Goal: Task Accomplishment & Management: Manage account settings

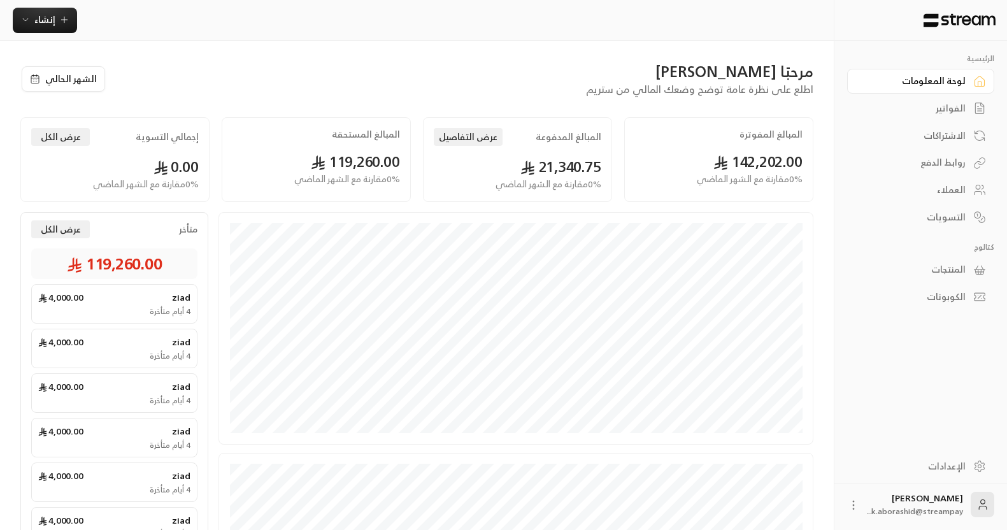
scroll to position [8, 0]
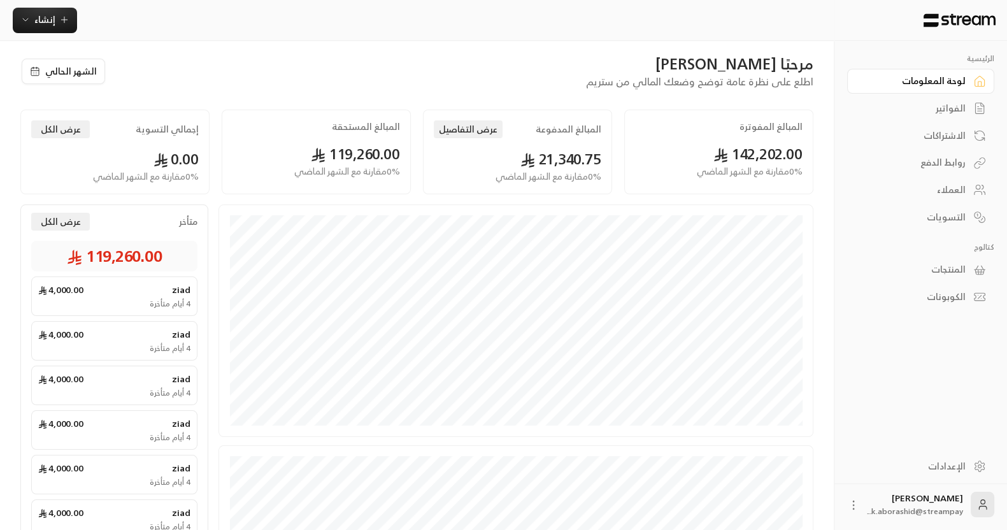
click at [944, 255] on div "المنتجات" at bounding box center [920, 268] width 147 height 27
click at [930, 264] on div "المنتجات" at bounding box center [914, 269] width 102 height 13
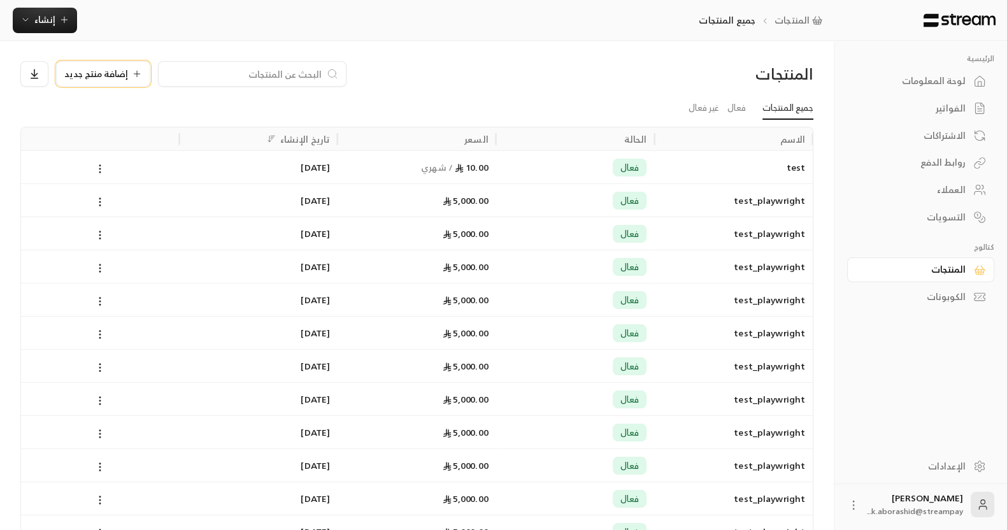
click at [115, 70] on span "إضافة منتج جديد" at bounding box center [96, 73] width 64 height 9
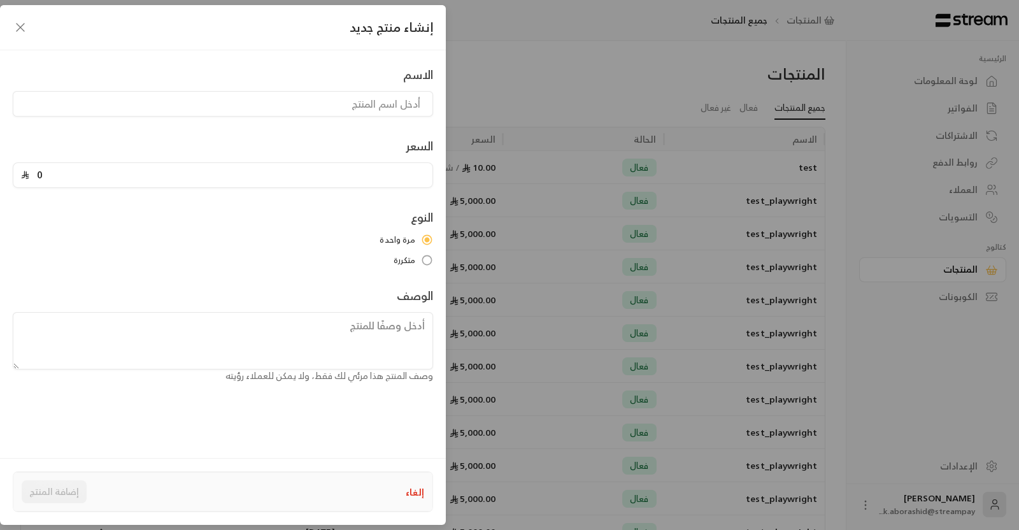
click at [505, 52] on div "إنشاء منتج جديد الاسم السعر 0 النوع مرة واحدة متكررة الوصف وصف المنتج هذا مرئي …" at bounding box center [509, 265] width 1019 height 530
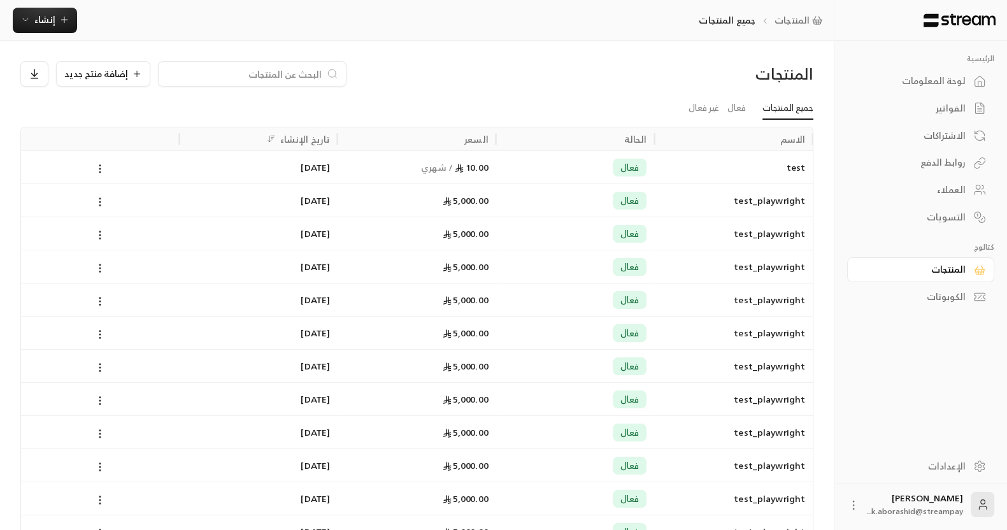
click at [964, 104] on div "الفواتير" at bounding box center [914, 108] width 102 height 13
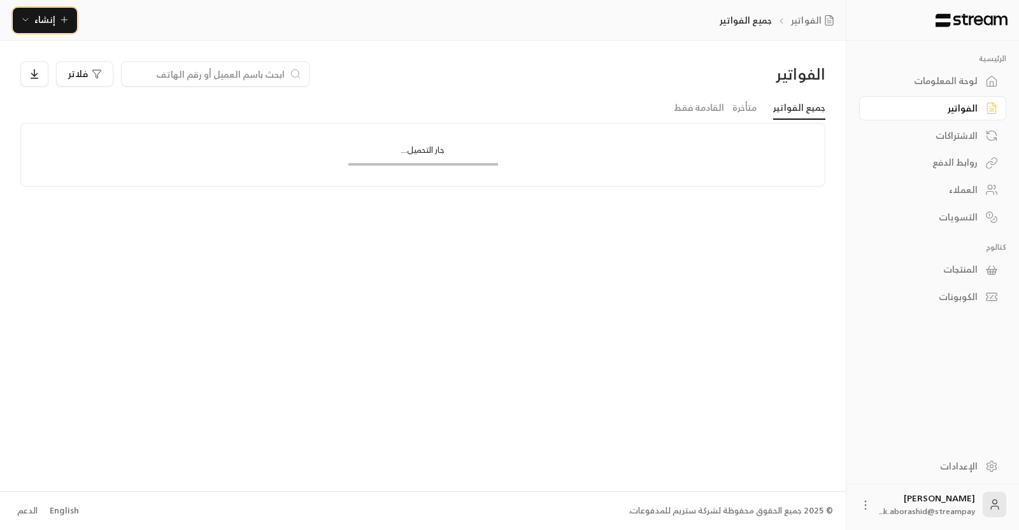
click at [46, 18] on span "إنشاء" at bounding box center [44, 19] width 21 height 16
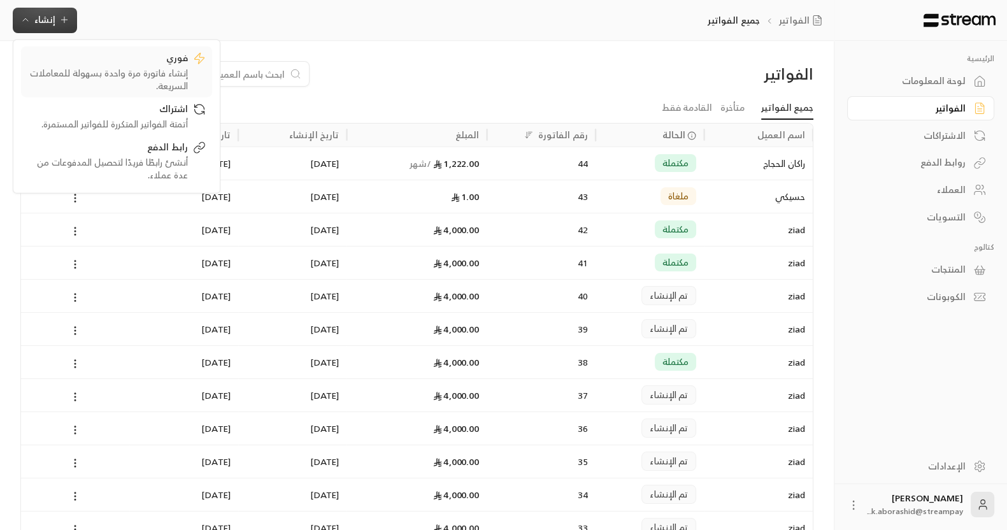
click at [94, 46] on link "فوري إنشاء فاتورة مرة واحدة بسهولة للمعاملات السريعة." at bounding box center [116, 71] width 191 height 51
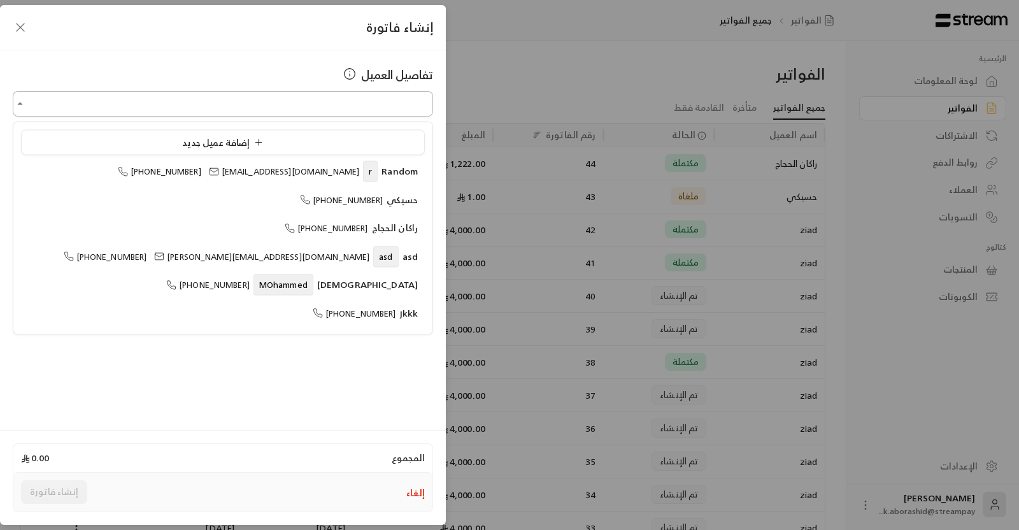
click at [315, 106] on input "اختر العميل" at bounding box center [223, 104] width 420 height 22
click at [267, 211] on ul "إضافة عميل جديد Random r +966552002000 walea@streampay.sa حسيكي +966552989199 ر…" at bounding box center [222, 228] width 419 height 212
click at [304, 265] on li "asd asd +966552002005 khalid@streampay.sa" at bounding box center [223, 256] width 404 height 25
type input "**********"
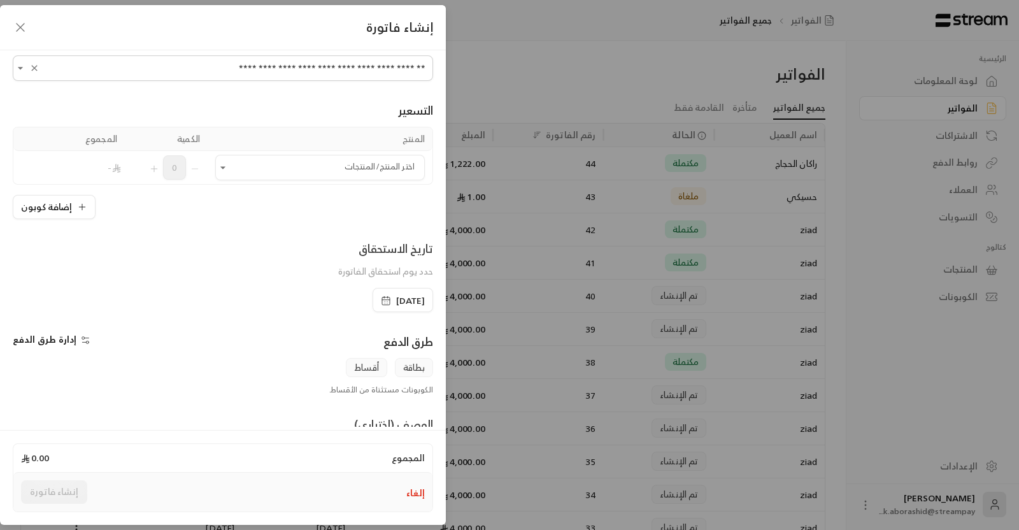
scroll to position [34, 0]
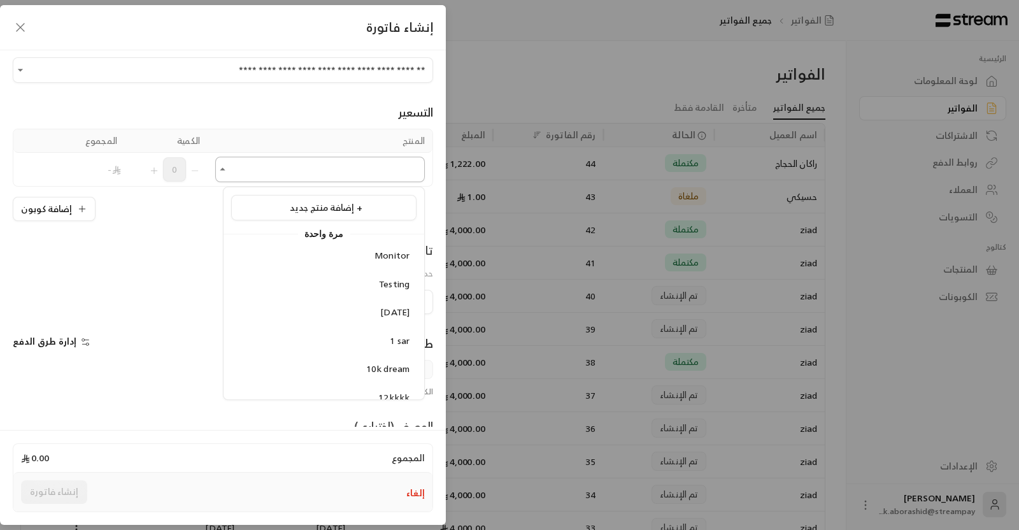
click at [357, 167] on input "اختر العميل" at bounding box center [319, 170] width 209 height 22
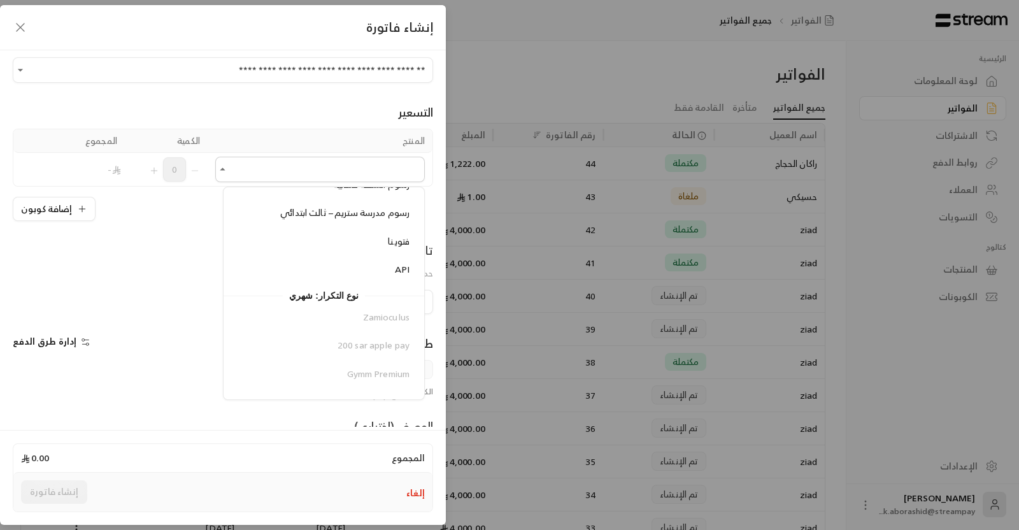
scroll to position [2787, 0]
click at [250, 85] on div "التسعير المنتج الكمية المجموع اختر المنتج/المنتجات اختر المنتج/المنتجات 0 - إضا…" at bounding box center [223, 152] width 420 height 138
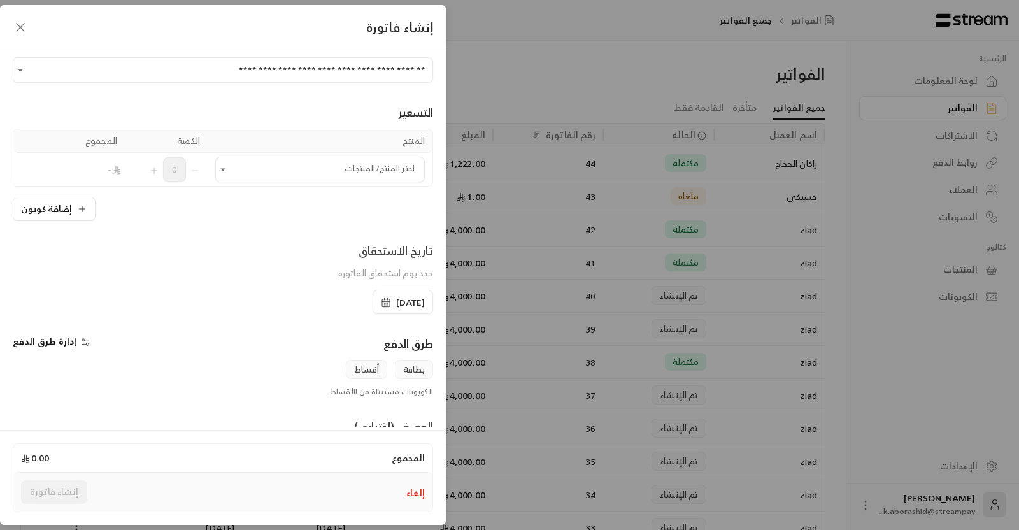
click at [18, 27] on icon "button" at bounding box center [20, 27] width 15 height 15
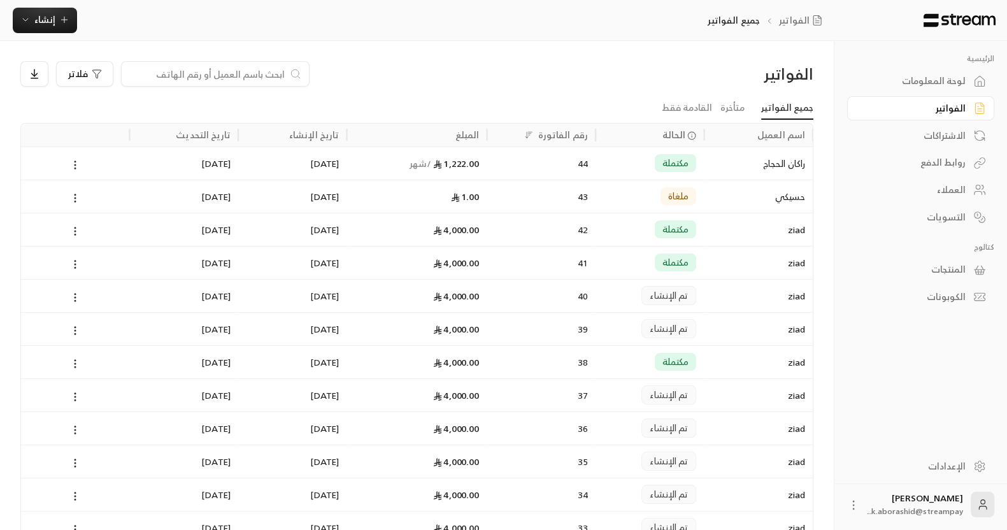
click at [938, 131] on div "الاشتراكات" at bounding box center [914, 135] width 102 height 13
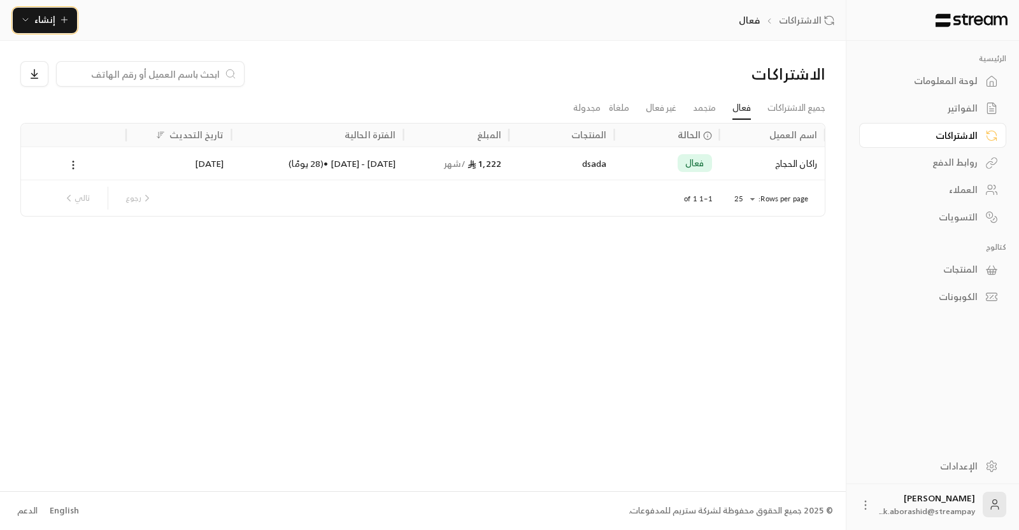
click at [39, 31] on button "إنشاء" at bounding box center [45, 20] width 64 height 25
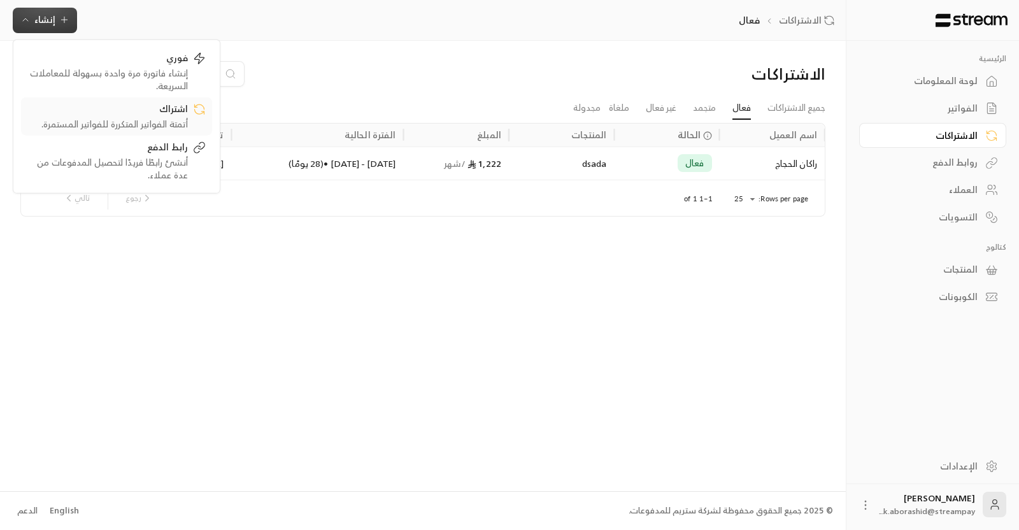
click at [109, 106] on div "اشتراك" at bounding box center [107, 109] width 160 height 15
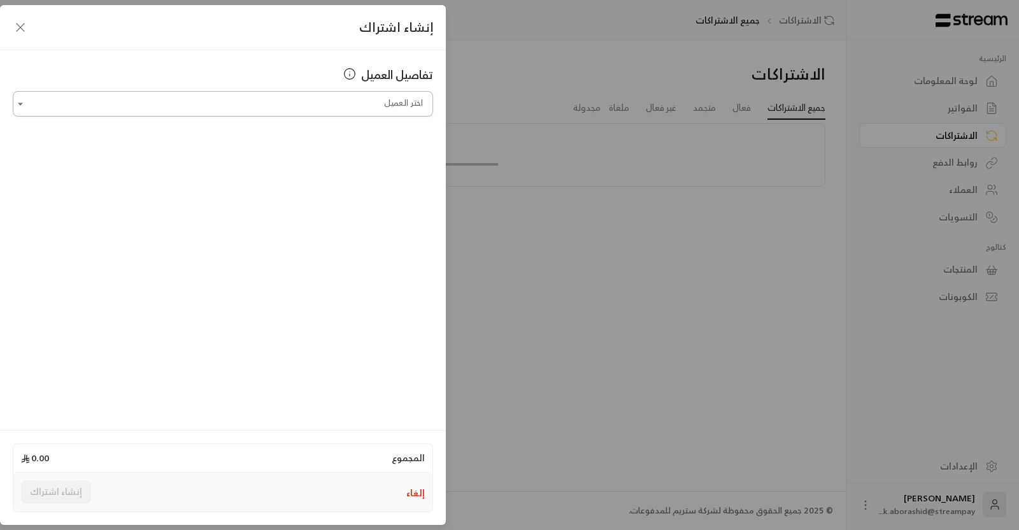
click at [303, 97] on input "اختر العميل" at bounding box center [223, 104] width 420 height 22
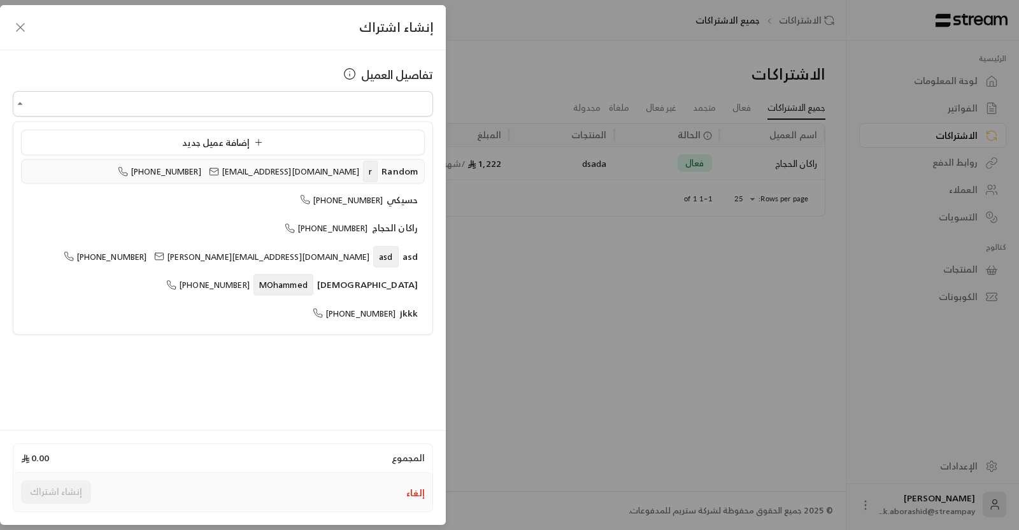
click at [292, 167] on span "walea@streampay.sa" at bounding box center [284, 171] width 150 height 15
type input "**********"
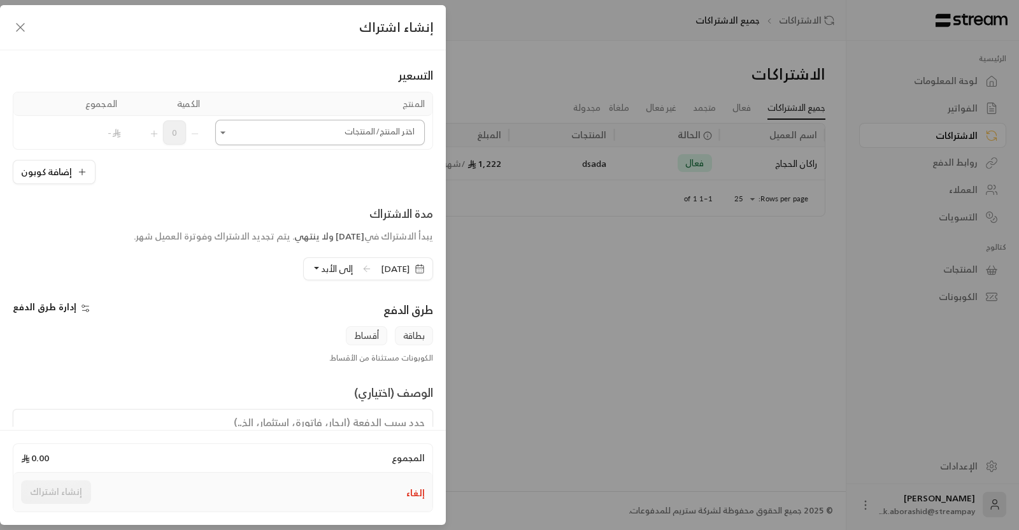
scroll to position [71, 0]
click at [366, 213] on div "مدة الاشتراك" at bounding box center [283, 213] width 299 height 18
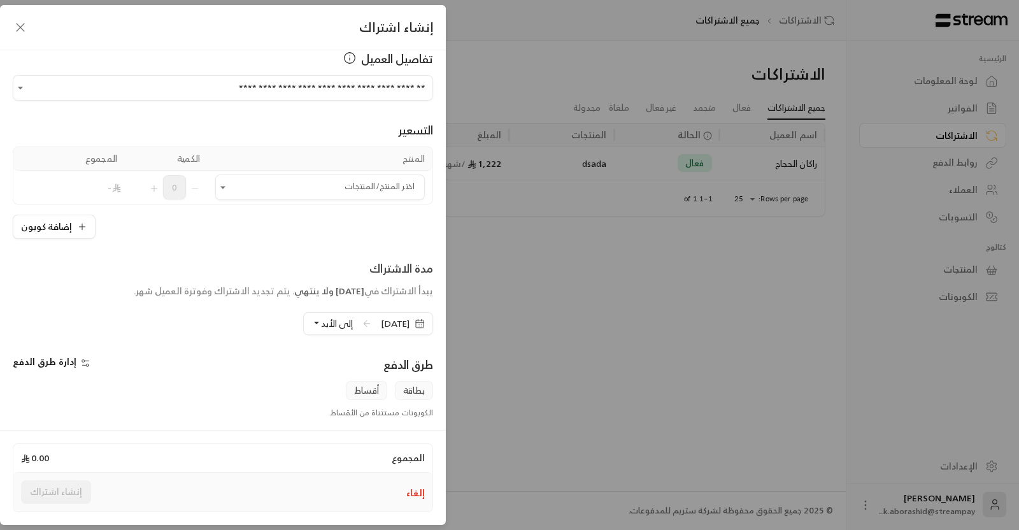
scroll to position [15, 0]
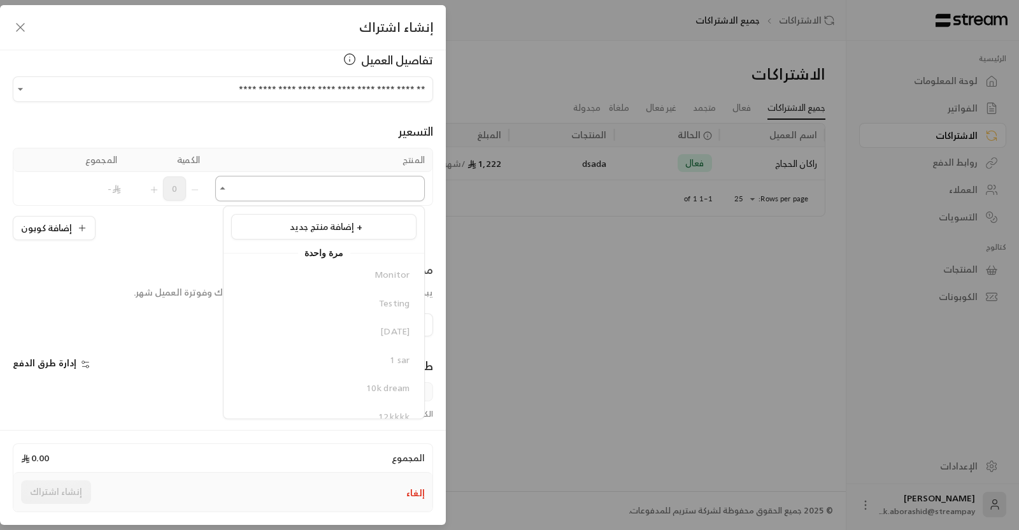
click at [309, 186] on input "اختر العميل" at bounding box center [319, 189] width 209 height 22
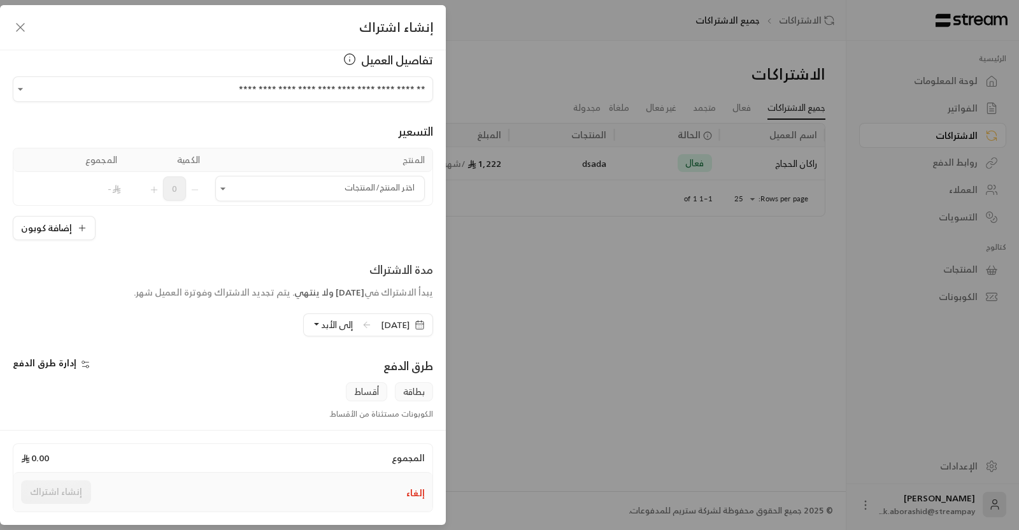
click at [15, 36] on div "إنشاء اشتراك" at bounding box center [223, 27] width 446 height 45
click at [17, 27] on icon "button" at bounding box center [20, 27] width 15 height 15
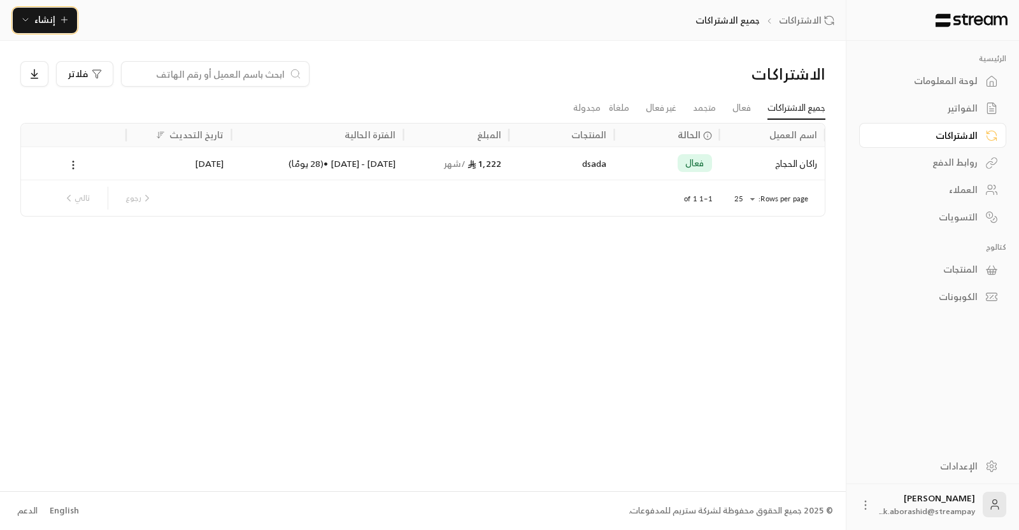
click at [60, 25] on span "إنشاء" at bounding box center [44, 19] width 49 height 16
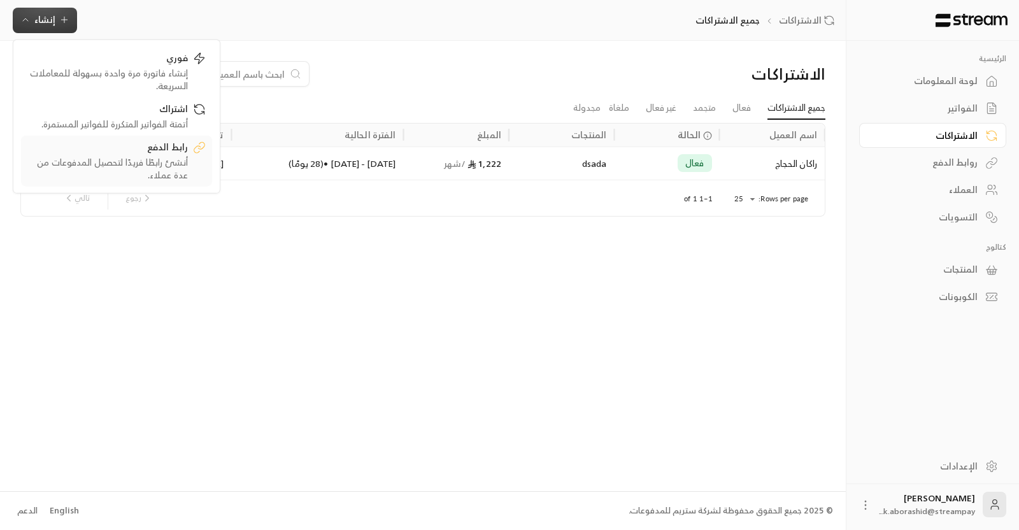
click at [119, 162] on div "أنشئ رابطًا فريدًا لتحصيل المدفوعات من عدة عملاء." at bounding box center [107, 167] width 160 height 25
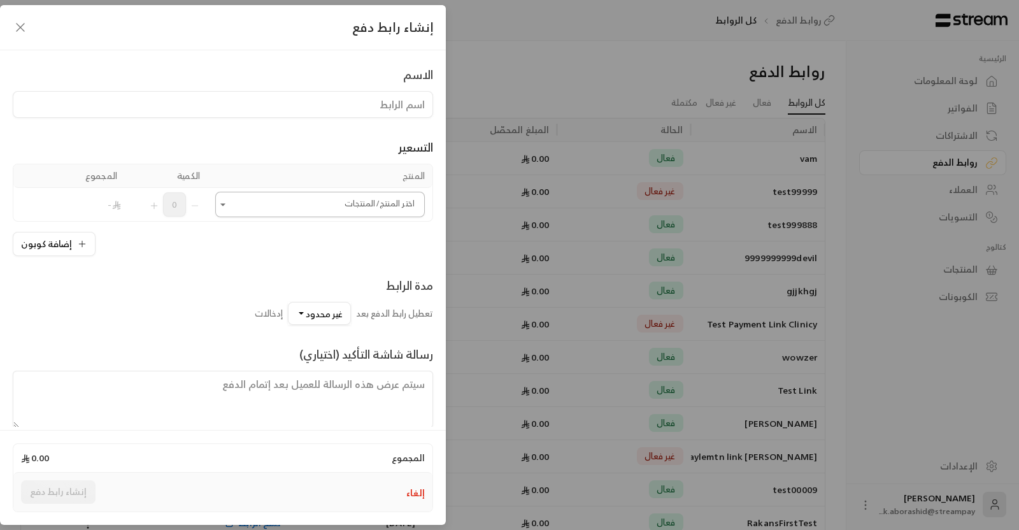
click at [258, 201] on input "اختر المنتج/المنتجات" at bounding box center [319, 205] width 209 height 22
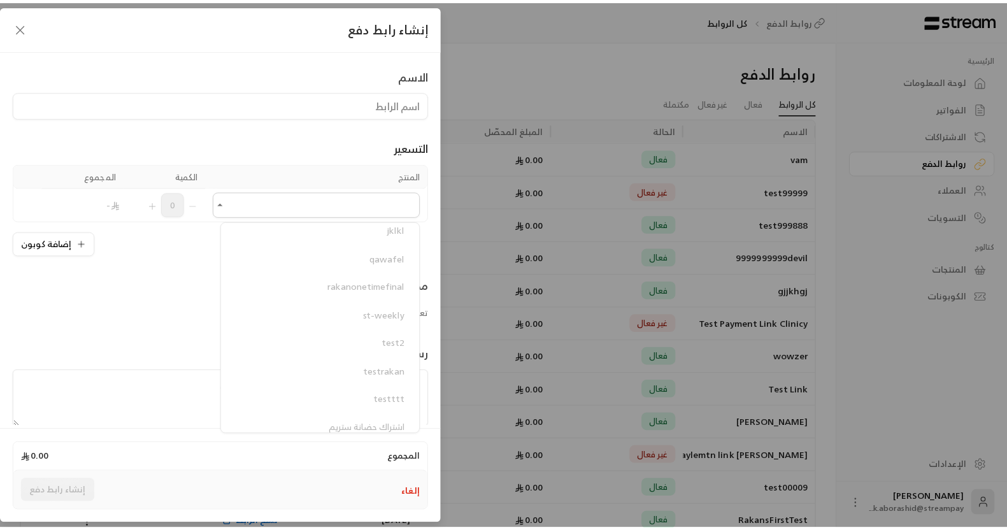
scroll to position [4500, 0]
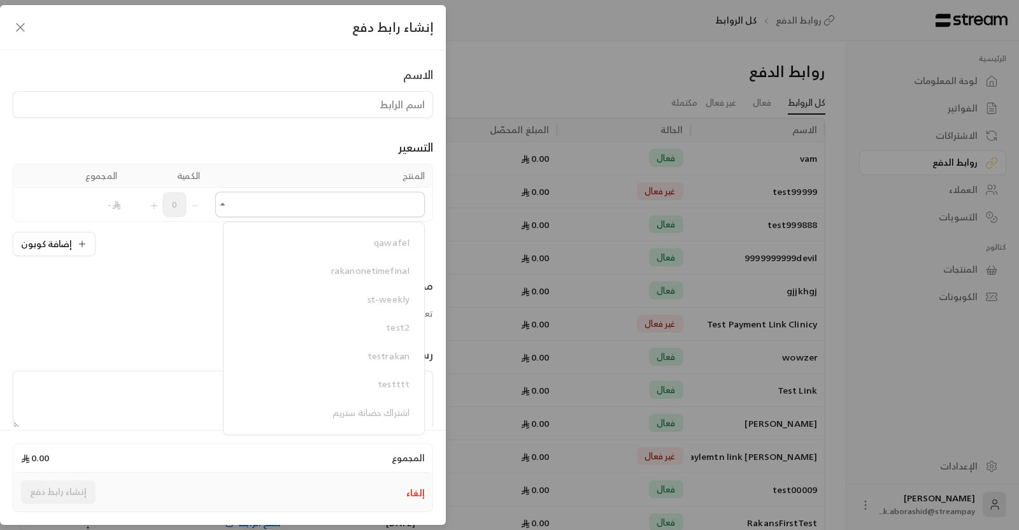
click at [14, 30] on icon "button" at bounding box center [20, 27] width 15 height 15
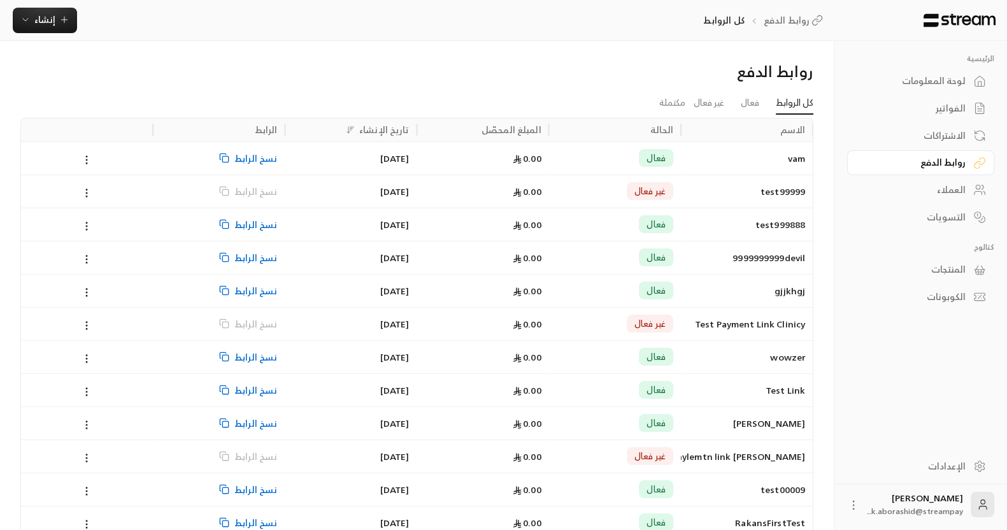
click at [942, 263] on div "المنتجات" at bounding box center [914, 269] width 102 height 13
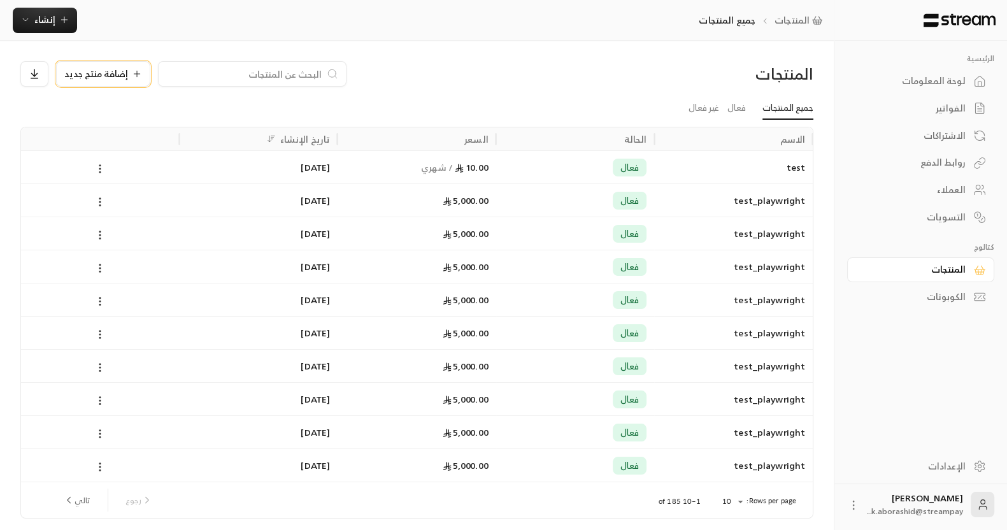
click at [92, 78] on span "إضافة منتج جديد" at bounding box center [96, 73] width 64 height 9
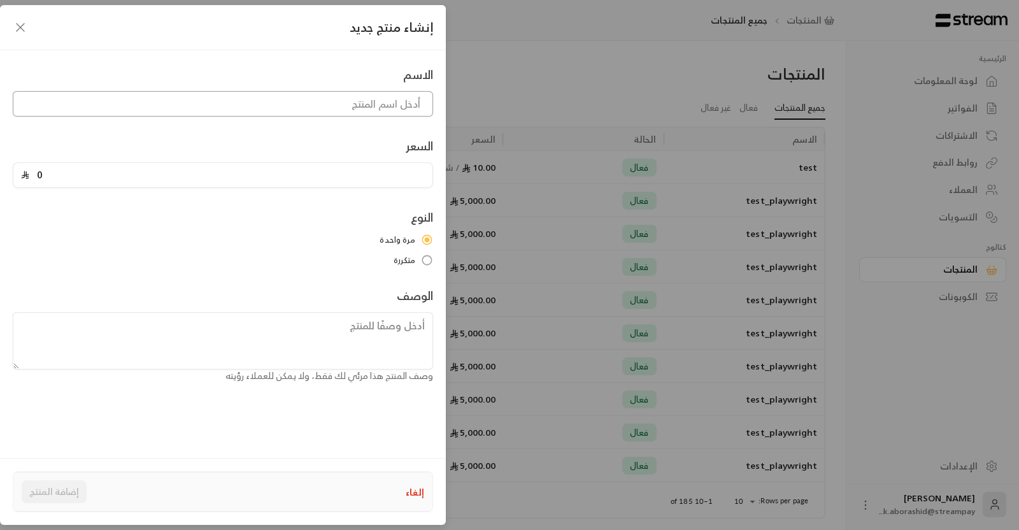
click at [311, 105] on input at bounding box center [223, 103] width 420 height 25
type input "KHALID SAMI ABURASHID"
click at [239, 98] on input "KHALID SAMI ABURASHID" at bounding box center [223, 103] width 420 height 25
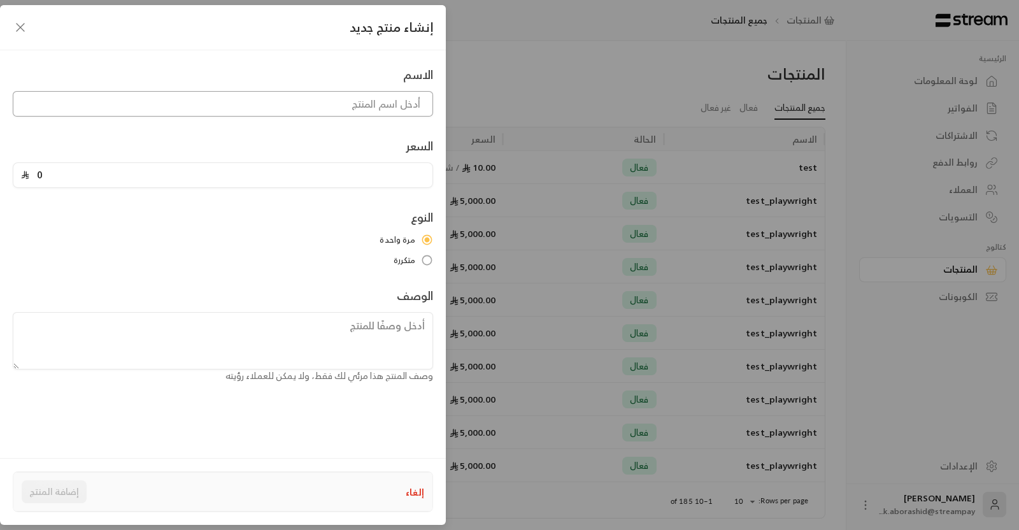
click at [263, 108] on input at bounding box center [223, 103] width 420 height 25
type input "test"
click at [220, 176] on input "0" at bounding box center [226, 175] width 395 height 24
type input "100"
click at [364, 251] on div "مرة واحدة متكررة" at bounding box center [223, 250] width 420 height 32
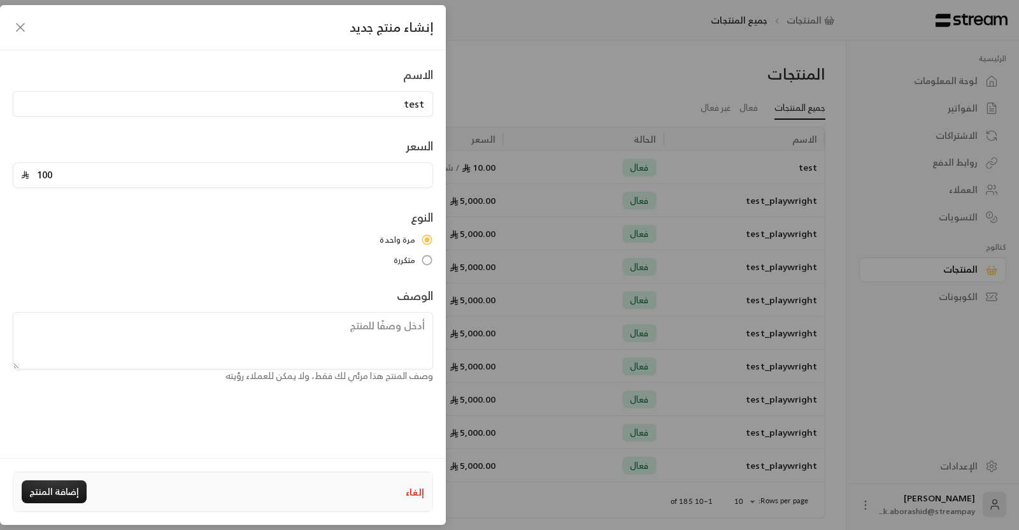
click at [42, 35] on div "إنشاء منتج جديد" at bounding box center [223, 27] width 446 height 45
click at [21, 29] on icon "button" at bounding box center [20, 27] width 15 height 15
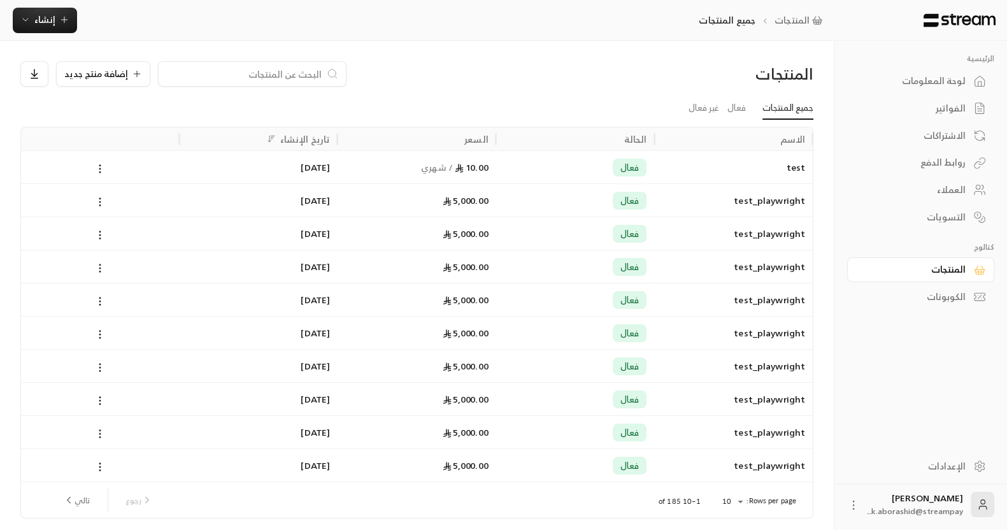
click at [95, 90] on div "المنتجات إضافة منتج جديد" at bounding box center [416, 79] width 805 height 36
click at [120, 78] on span "إضافة منتج جديد" at bounding box center [96, 73] width 64 height 9
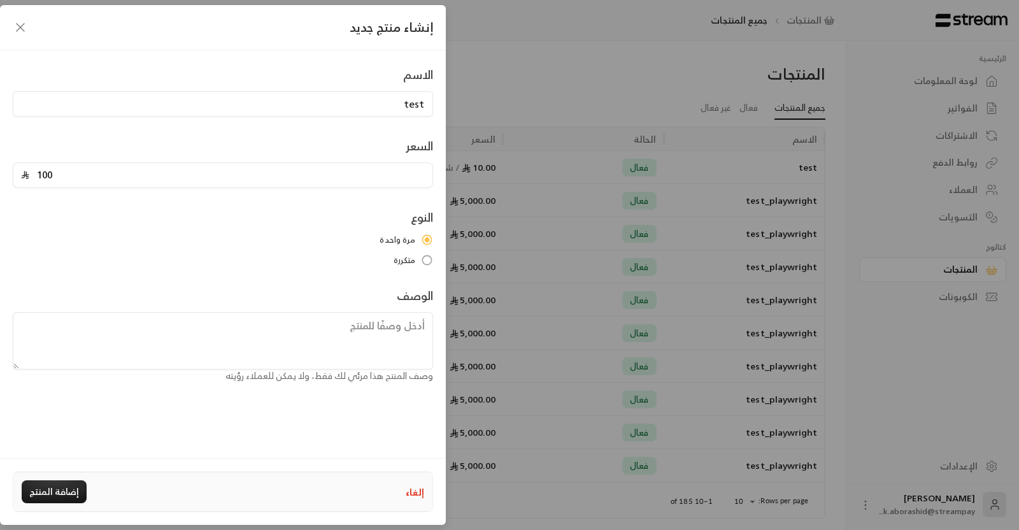
click at [24, 18] on div "إنشاء منتج جديد" at bounding box center [223, 27] width 446 height 45
click at [20, 22] on icon "button" at bounding box center [20, 27] width 15 height 15
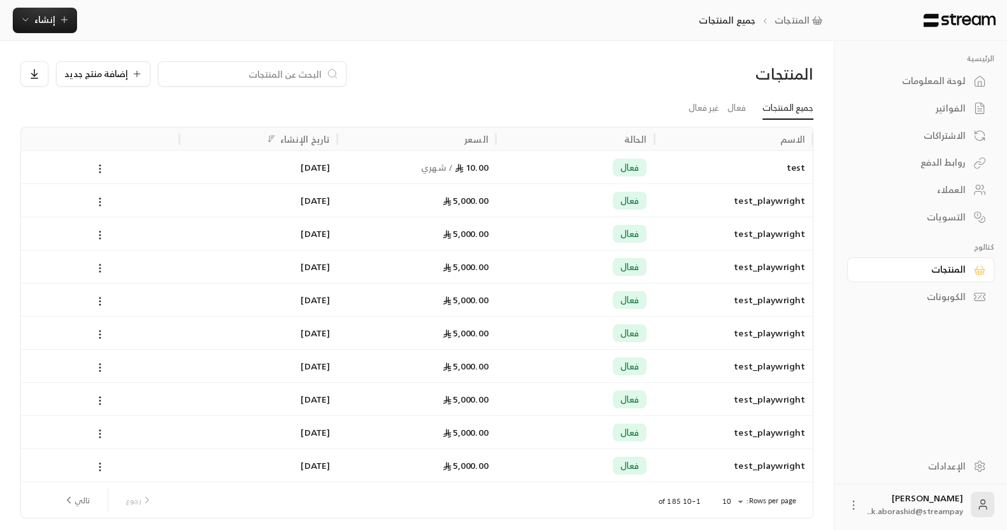
click at [974, 71] on link "لوحة المعلومات" at bounding box center [920, 81] width 147 height 25
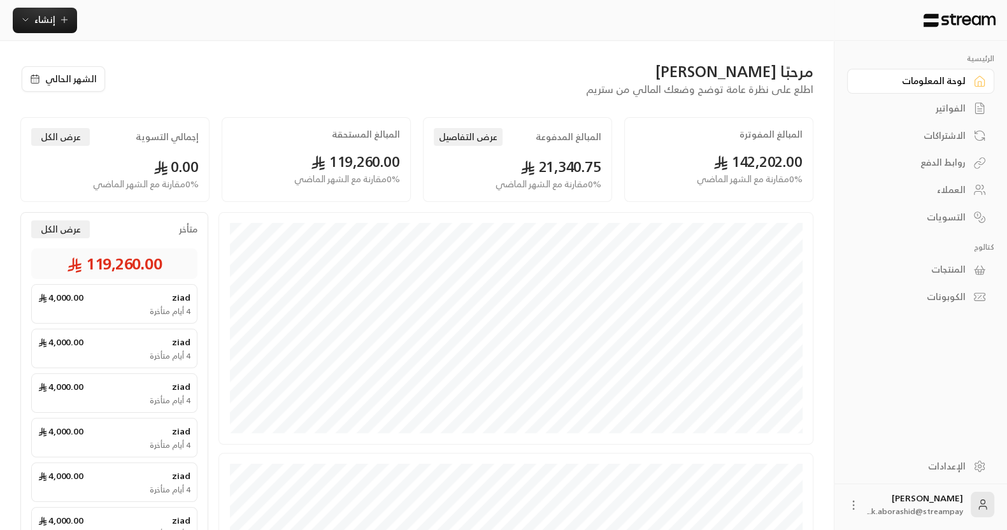
click at [949, 113] on div "الفواتير" at bounding box center [914, 108] width 102 height 13
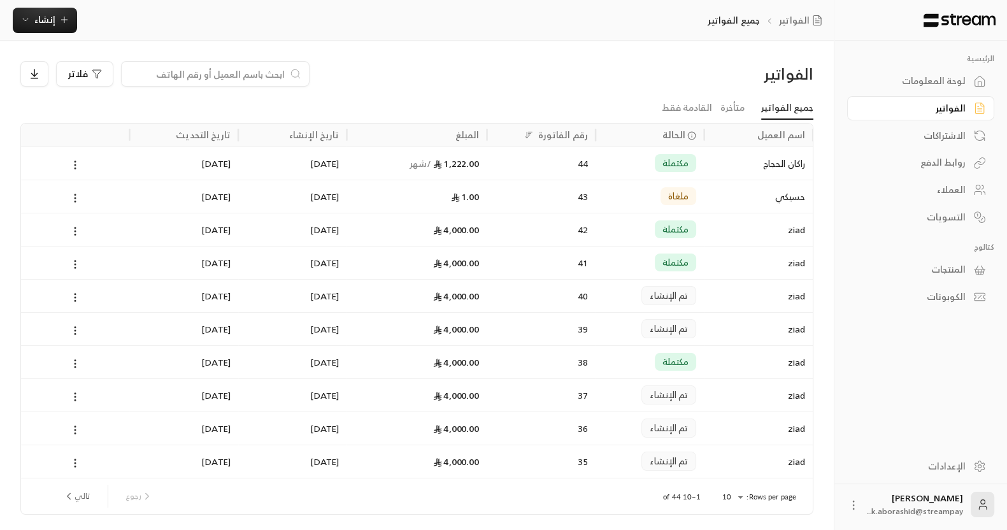
click at [647, 169] on div "مكتملة" at bounding box center [650, 163] width 94 height 32
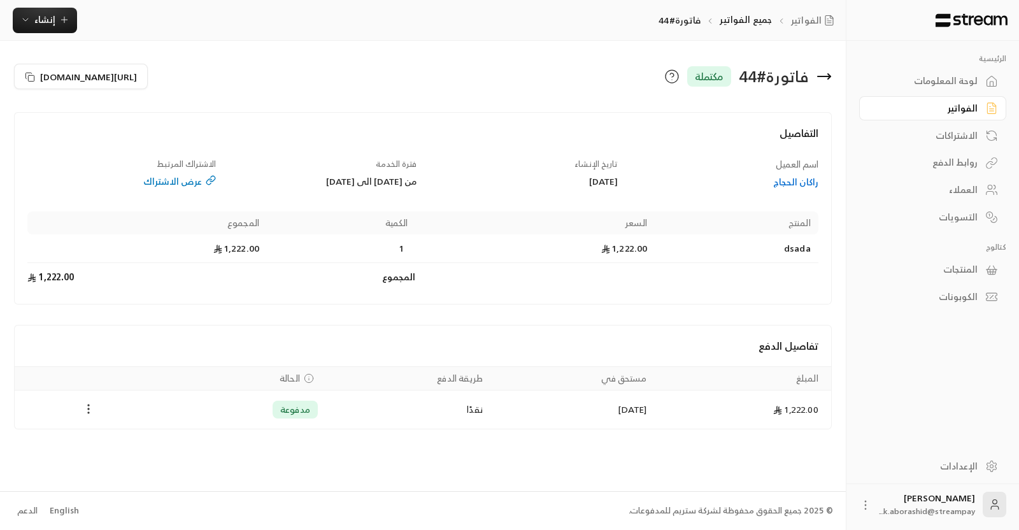
click at [82, 407] on icon "Payments" at bounding box center [88, 408] width 13 height 13
click at [123, 362] on div at bounding box center [509, 265] width 1019 height 530
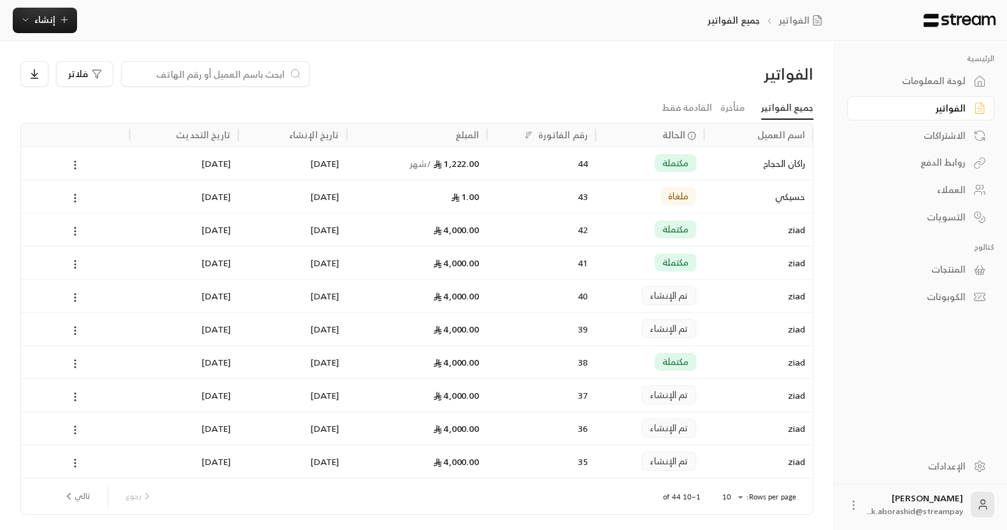
click at [940, 74] on div "لوحة المعلومات" at bounding box center [914, 80] width 102 height 13
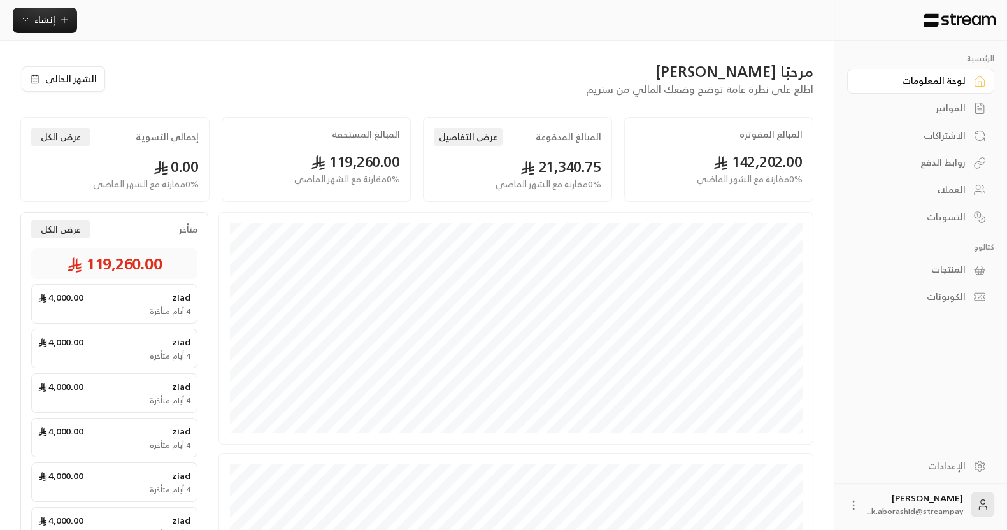
click at [961, 138] on div "الاشتراكات" at bounding box center [914, 135] width 102 height 13
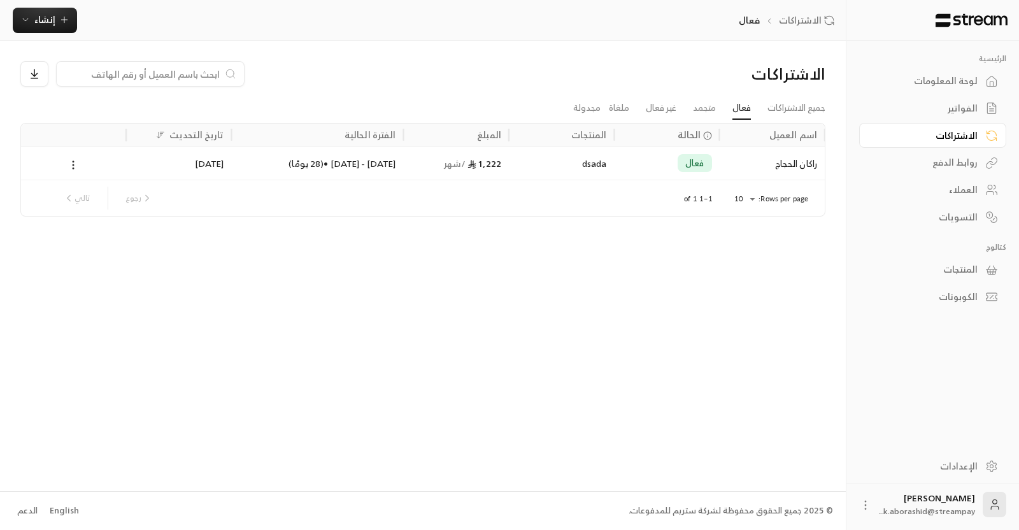
click at [943, 109] on div "الفواتير" at bounding box center [926, 108] width 102 height 13
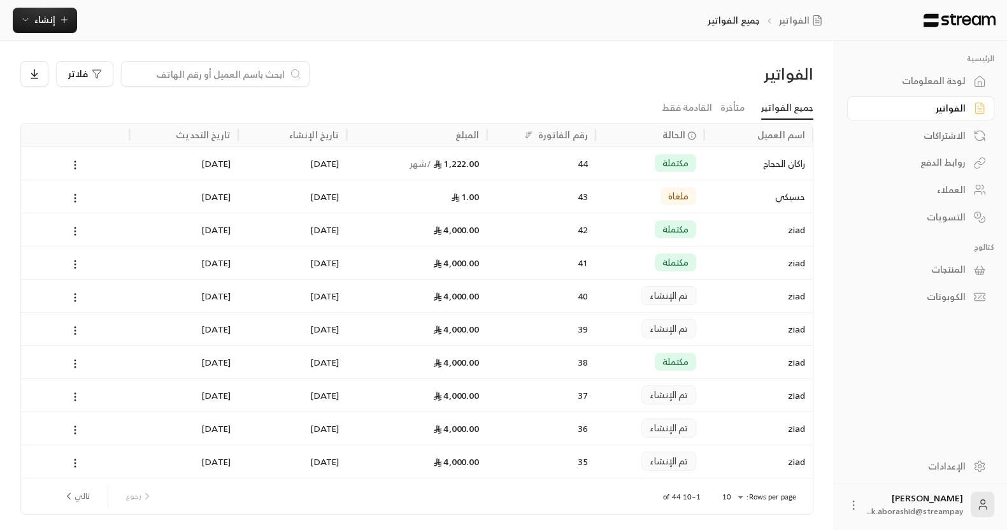
click at [924, 85] on div "لوحة المعلومات" at bounding box center [914, 80] width 102 height 13
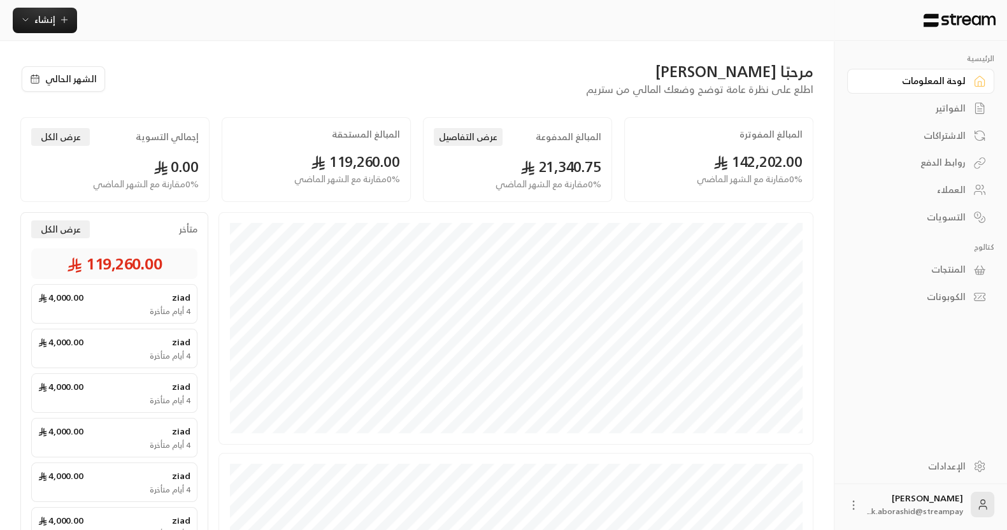
click at [523, 20] on div "إنشاء" at bounding box center [416, 20] width 833 height 25
click at [707, 136] on div "المبالغ المفوترة" at bounding box center [718, 134] width 167 height 13
click at [694, 112] on div "مرحبًا خالد اطلع على نظرة عامة توضح وضعك المالي من ستريم الشهر الحالي المبالغ ا…" at bounding box center [416, 136] width 793 height 151
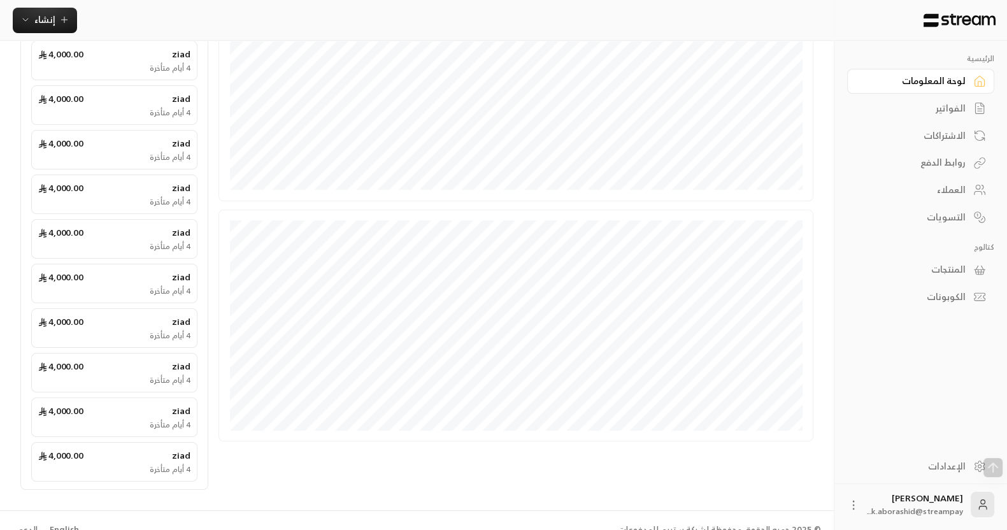
scroll to position [259, 0]
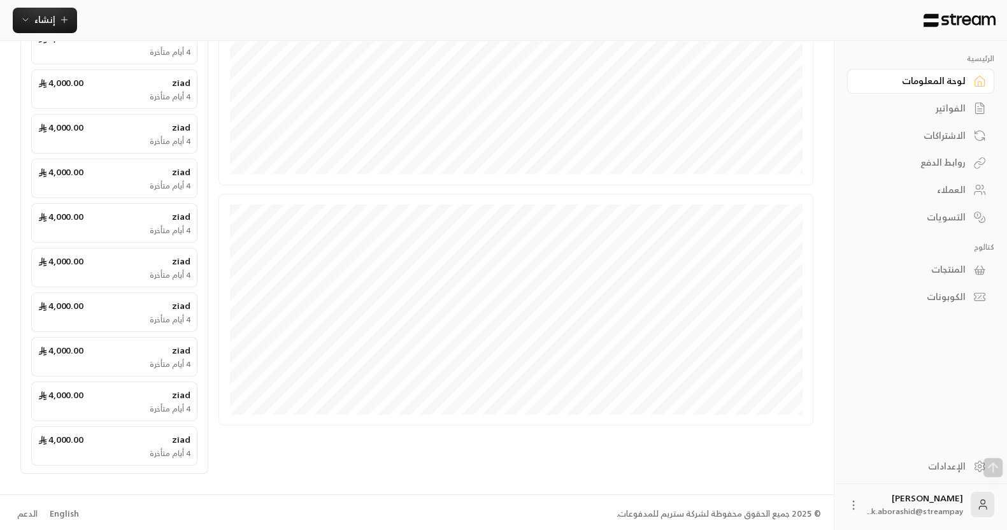
click at [66, 507] on div "English" at bounding box center [64, 513] width 29 height 13
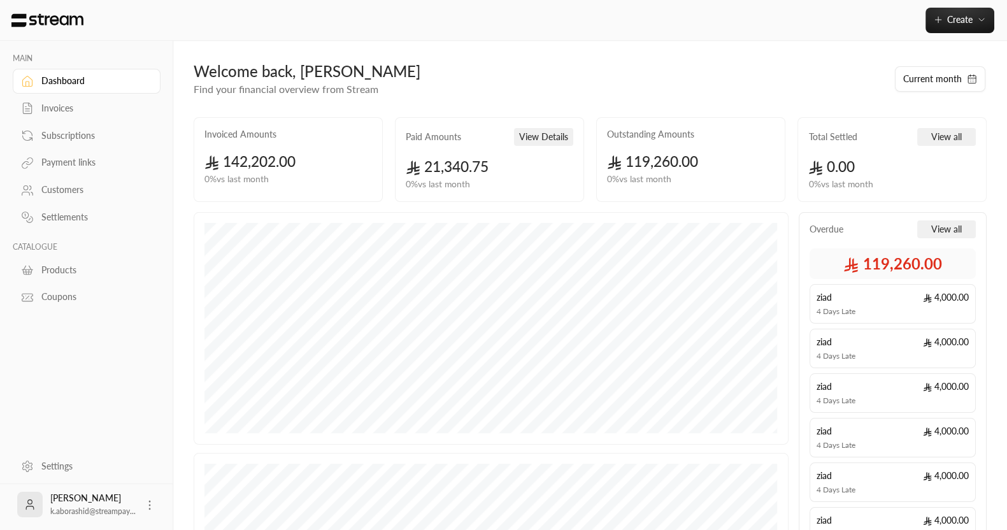
click at [374, 129] on div "Invoiced Amounts 142,202.00 0 % vs last month" at bounding box center [288, 159] width 189 height 85
click at [361, 141] on div "Invoiced Amounts 142,202.00 0 % vs last month" at bounding box center [288, 159] width 189 height 85
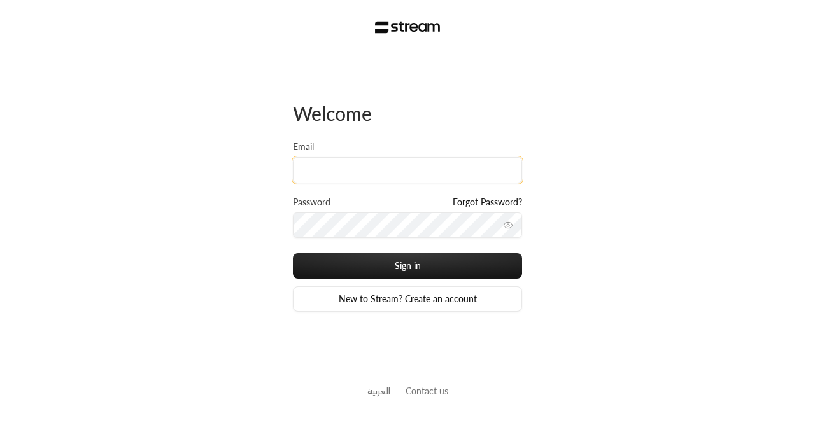
click at [406, 168] on input "Email" at bounding box center [407, 170] width 229 height 26
paste input "[EMAIL_ADDRESS][DOMAIN_NAME]"
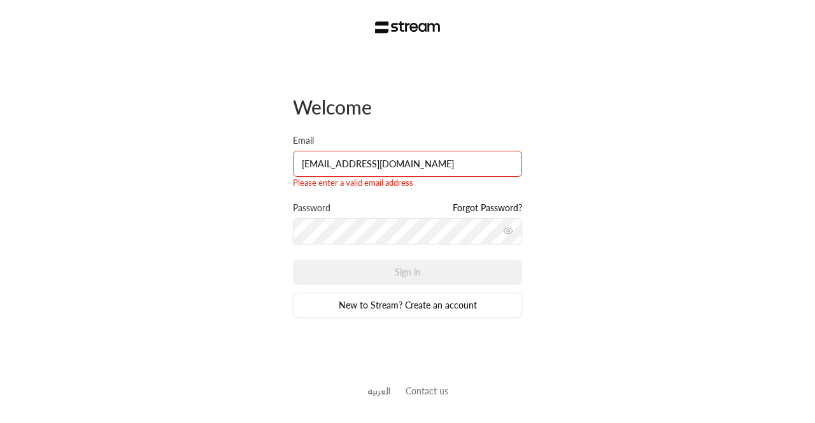
click at [385, 251] on div "Password Forgot Password?" at bounding box center [407, 230] width 229 height 57
click at [440, 166] on input "[EMAIL_ADDRESS][DOMAIN_NAME]" at bounding box center [407, 164] width 229 height 26
click at [309, 166] on input "[EMAIL_ADDRESS][DOMAIN_NAME]" at bounding box center [407, 164] width 229 height 26
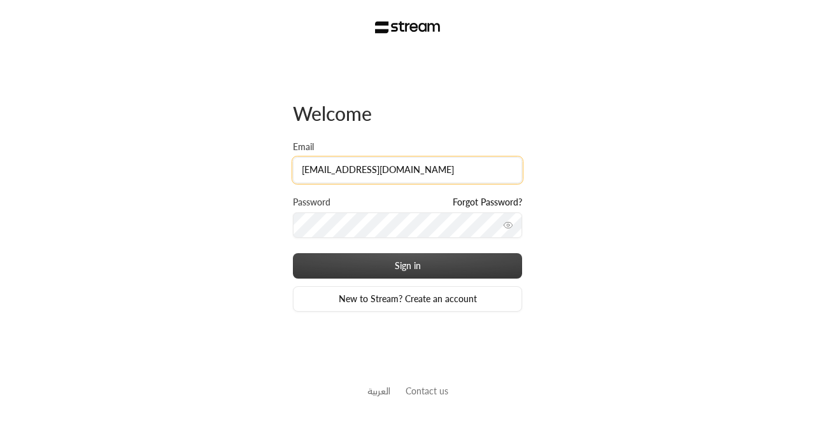
type input "[EMAIL_ADDRESS][DOMAIN_NAME]"
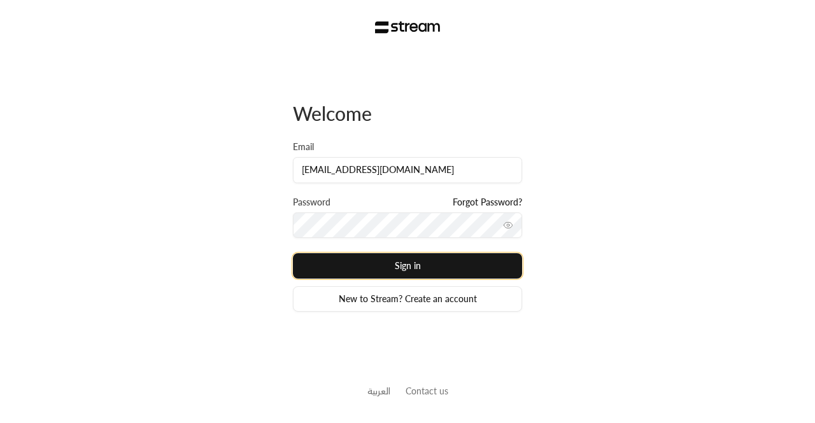
click at [357, 263] on button "Sign in" at bounding box center [407, 265] width 229 height 25
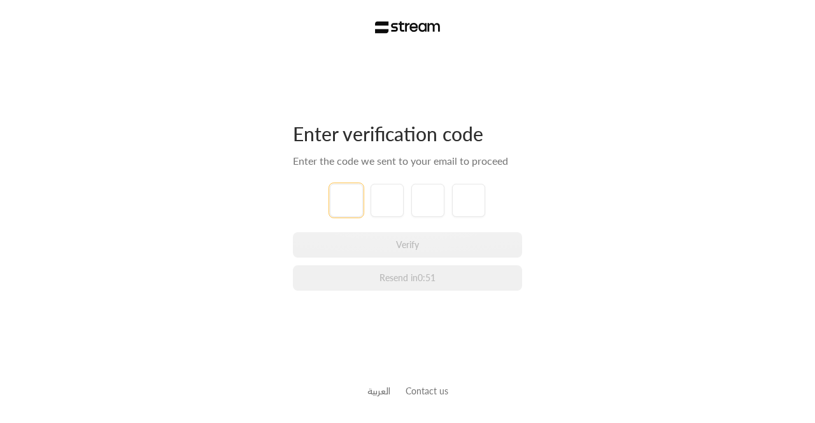
paste input "6"
type input "6"
type input "3"
type input "0"
